Goal: Information Seeking & Learning: Learn about a topic

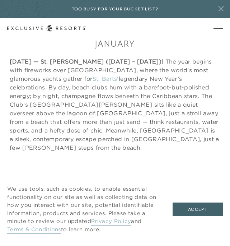
scroll to position [222, 0]
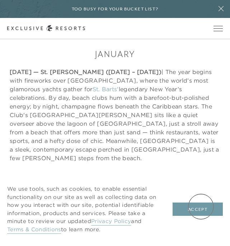
click at [201, 206] on button "Accept" at bounding box center [198, 210] width 50 height 14
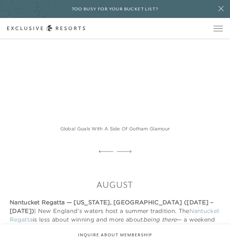
scroll to position [4046, 0]
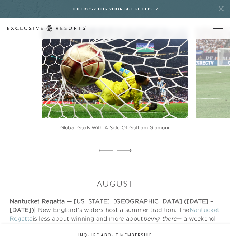
click at [108, 197] on p "Nantucket Regatta — [US_STATE], [GEOGRAPHIC_DATA] ([DATE] – [DATE]) | New Engla…" at bounding box center [115, 231] width 211 height 69
drag, startPoint x: 108, startPoint y: 115, endPoint x: 115, endPoint y: 92, distance: 23.4
click at [115, 197] on p "Nantucket Regatta — [US_STATE], [GEOGRAPHIC_DATA] ([DATE] – [DATE]) | New Engla…" at bounding box center [115, 231] width 211 height 69
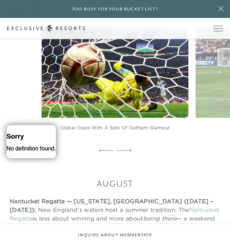
click at [115, 197] on p "Nantucket Regatta — [US_STATE], [GEOGRAPHIC_DATA] ([DATE] – [DATE]) | New Engla…" at bounding box center [115, 231] width 211 height 69
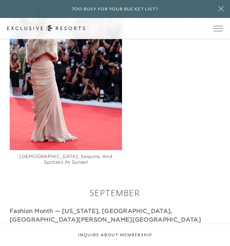
scroll to position [4592, 0]
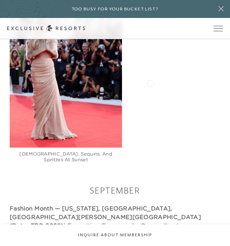
drag, startPoint x: 153, startPoint y: 83, endPoint x: 90, endPoint y: 74, distance: 63.4
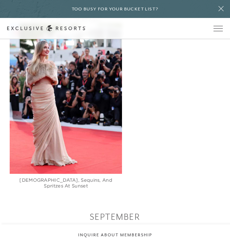
scroll to position [4565, 0]
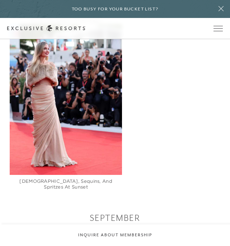
click at [19, 232] on strong "Fashion Month — [US_STATE], [GEOGRAPHIC_DATA], [GEOGRAPHIC_DATA][PERSON_NAME][G…" at bounding box center [105, 244] width 191 height 24
drag, startPoint x: 19, startPoint y: 87, endPoint x: 37, endPoint y: 87, distance: 18.0
click at [37, 232] on strong "Fashion Month — [US_STATE], [GEOGRAPHIC_DATA], [GEOGRAPHIC_DATA][PERSON_NAME][G…" at bounding box center [105, 244] width 191 height 24
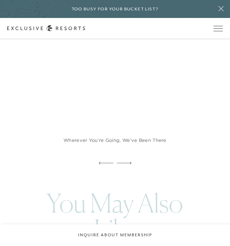
scroll to position [6423, 0]
